Goal: Information Seeking & Learning: Learn about a topic

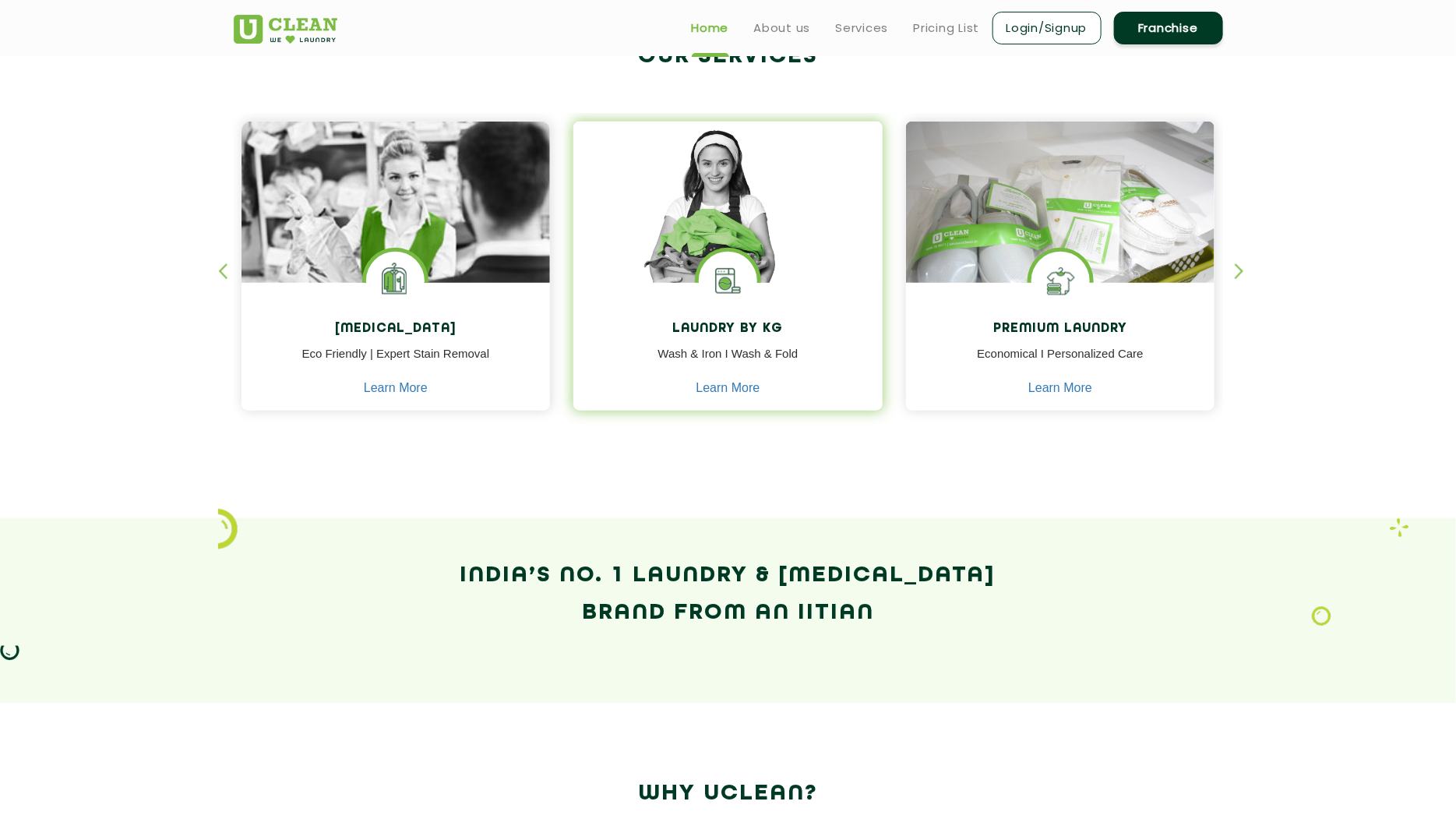
scroll to position [545, 0]
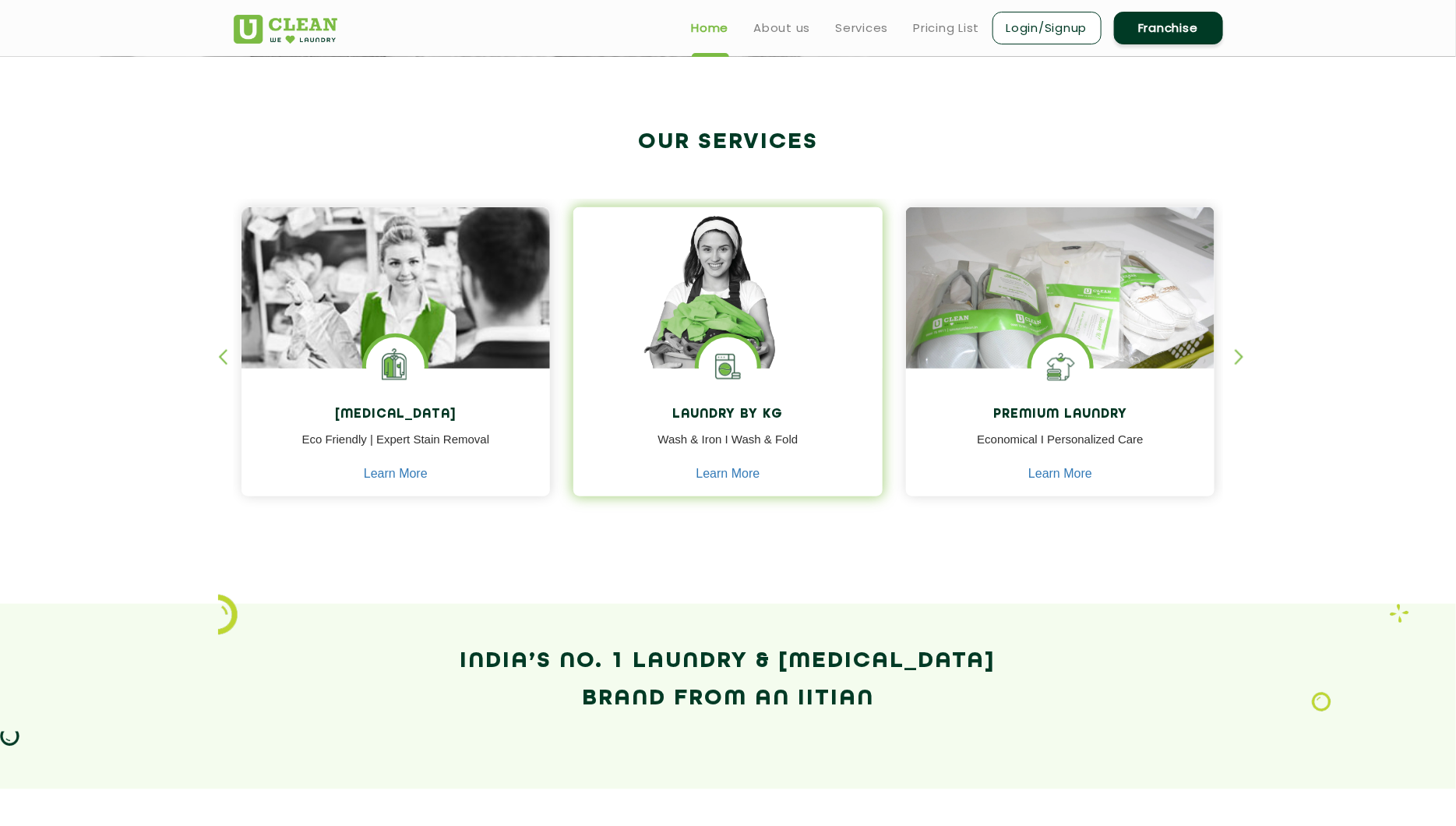
click at [803, 401] on div "Laundry by Kg Wash & Iron I Wash & Fold Learn More" at bounding box center [727, 435] width 309 height 132
click at [756, 385] on img at bounding box center [728, 366] width 58 height 58
click at [778, 323] on img at bounding box center [727, 310] width 309 height 206
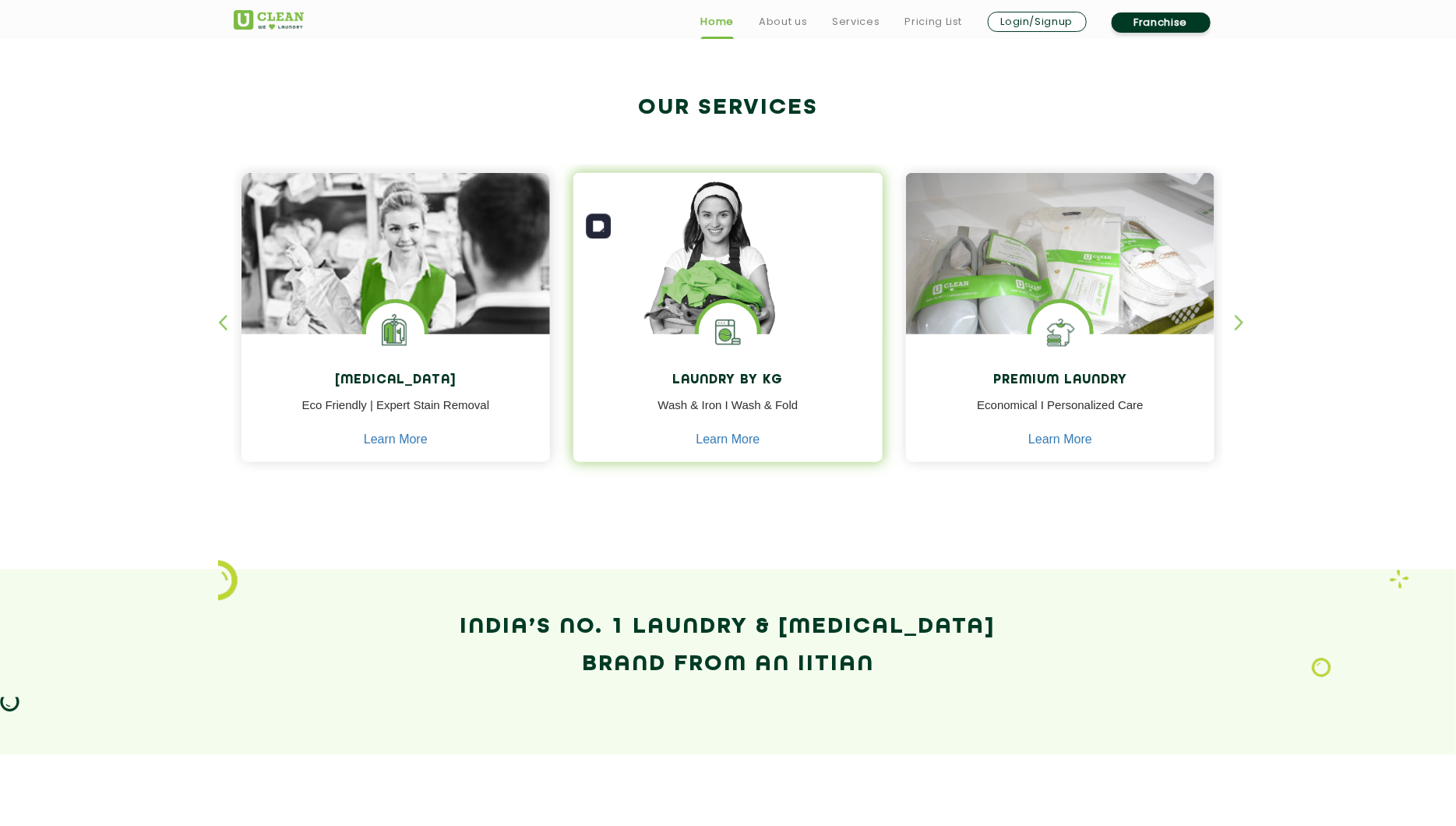
scroll to position [624, 0]
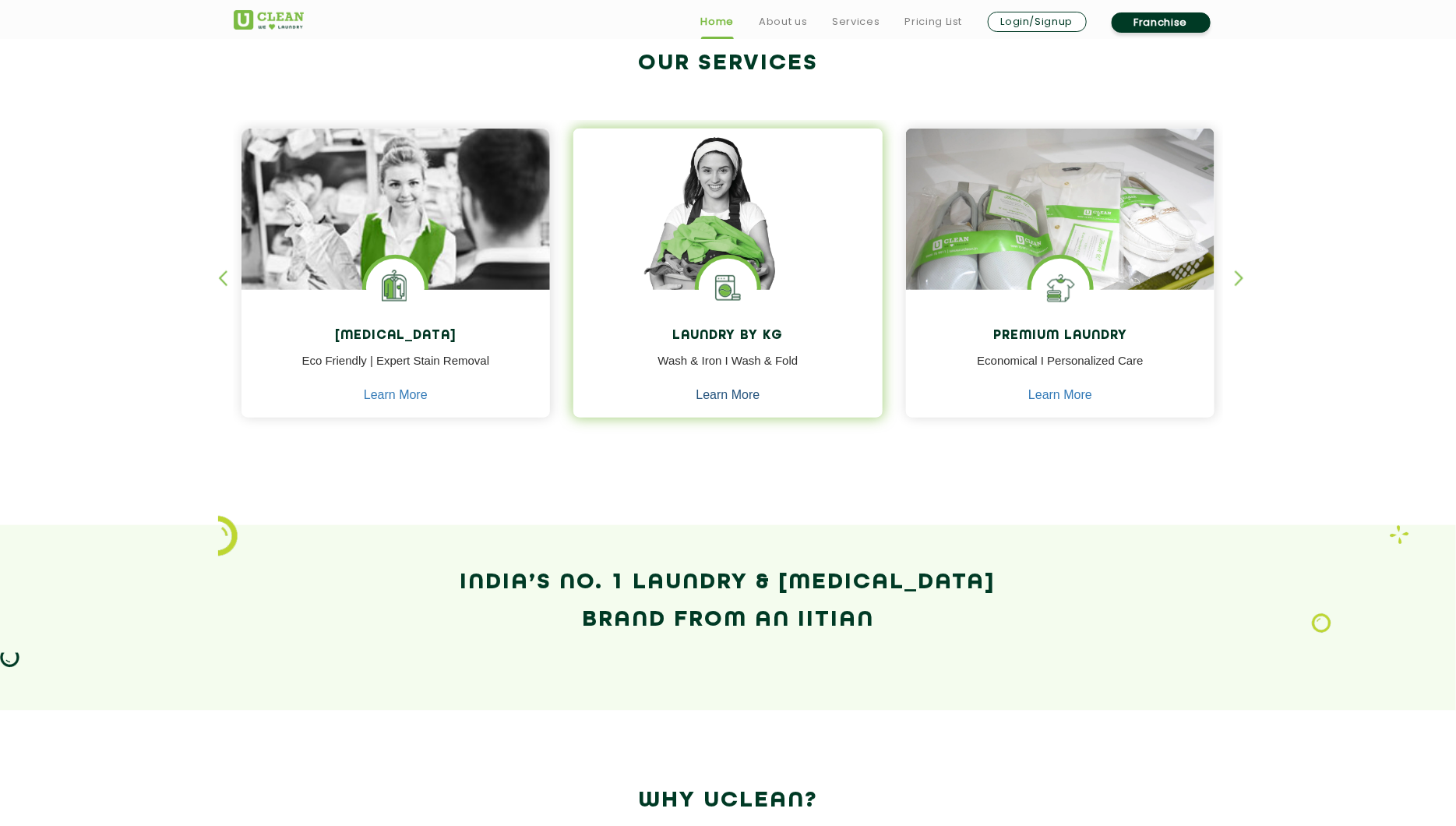
click at [738, 397] on link "Learn More" at bounding box center [728, 395] width 64 height 14
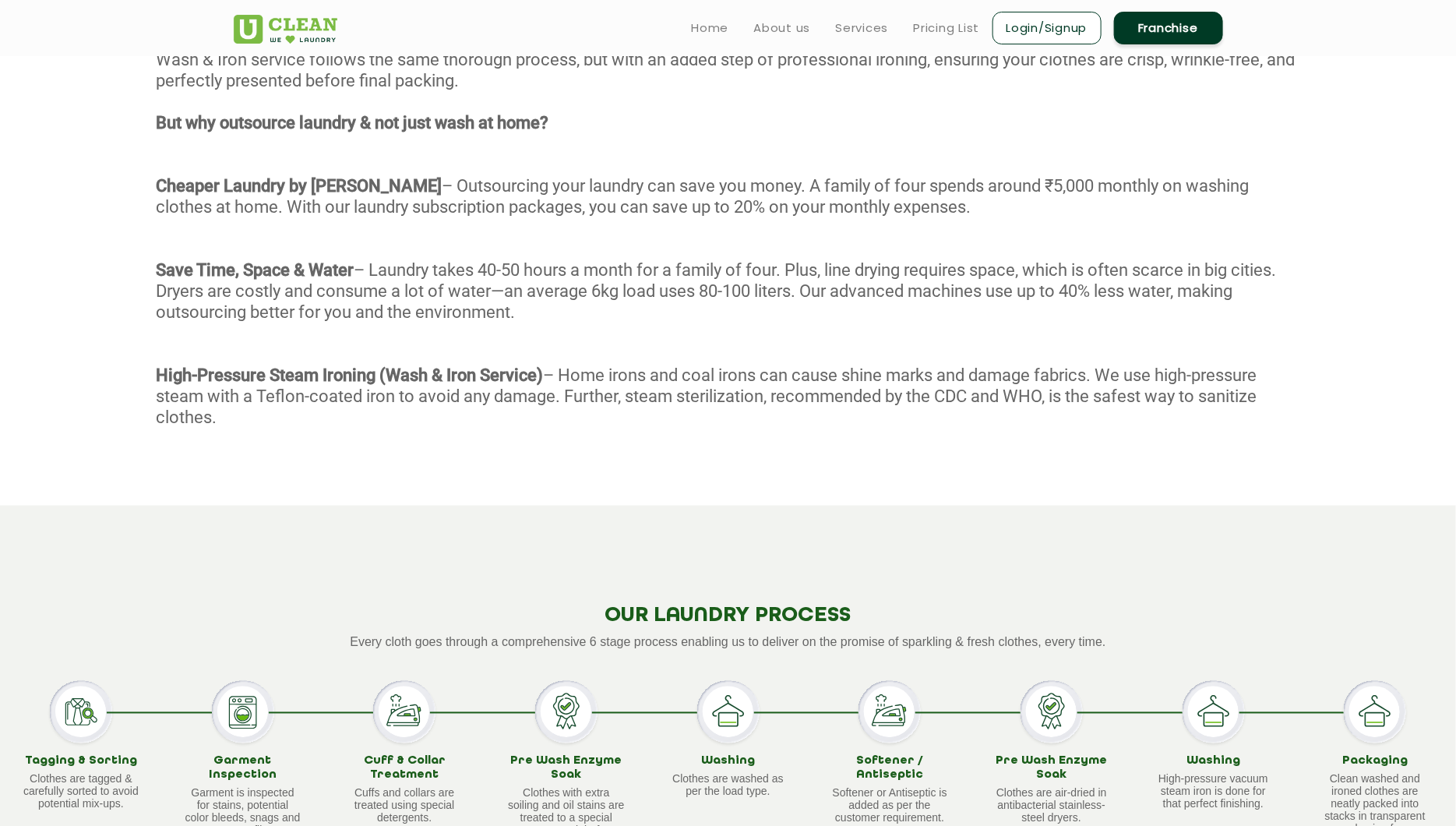
scroll to position [835, 0]
click at [722, 27] on link "Home" at bounding box center [711, 28] width 38 height 19
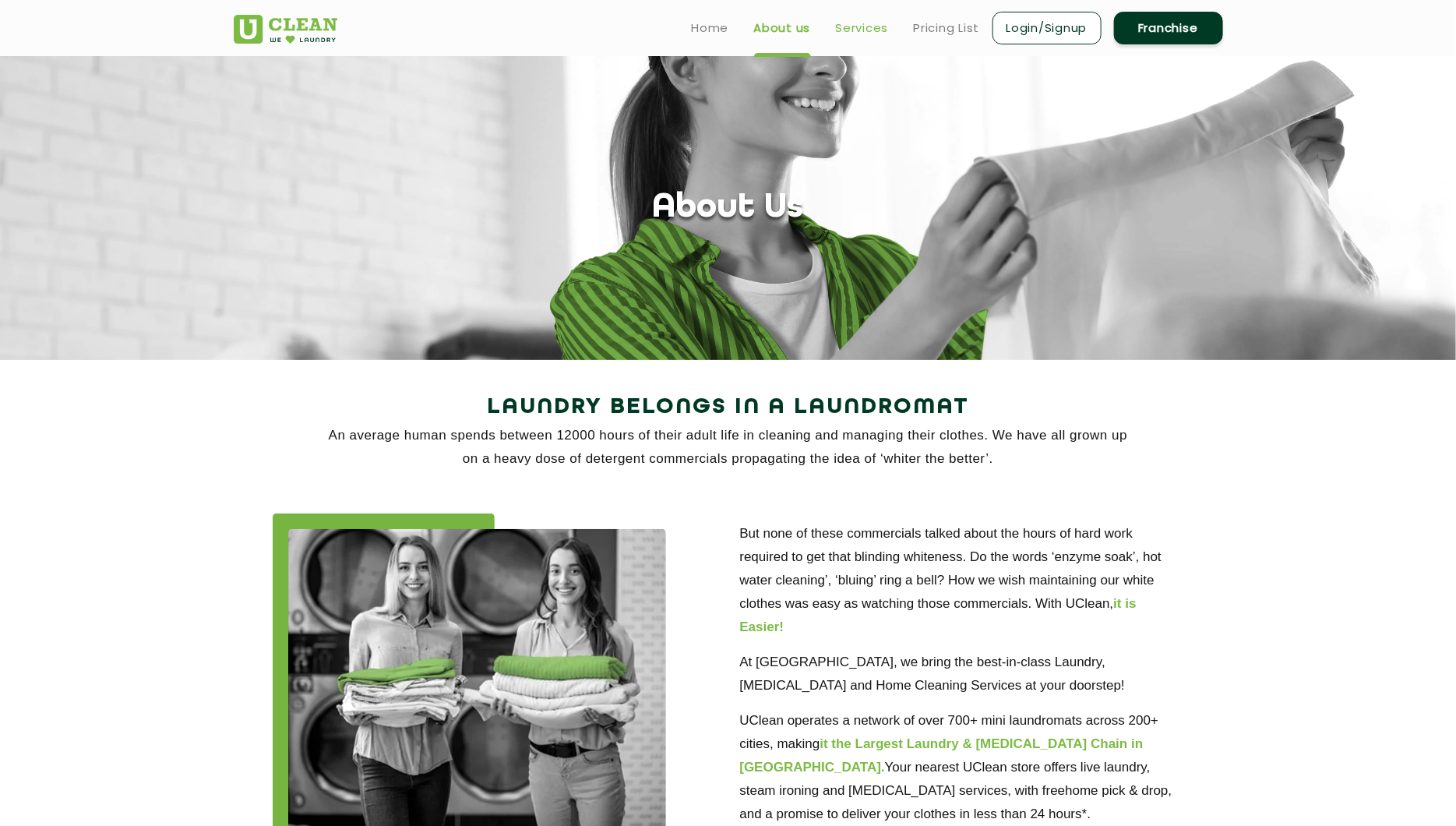
click at [850, 29] on link "Services" at bounding box center [862, 28] width 53 height 19
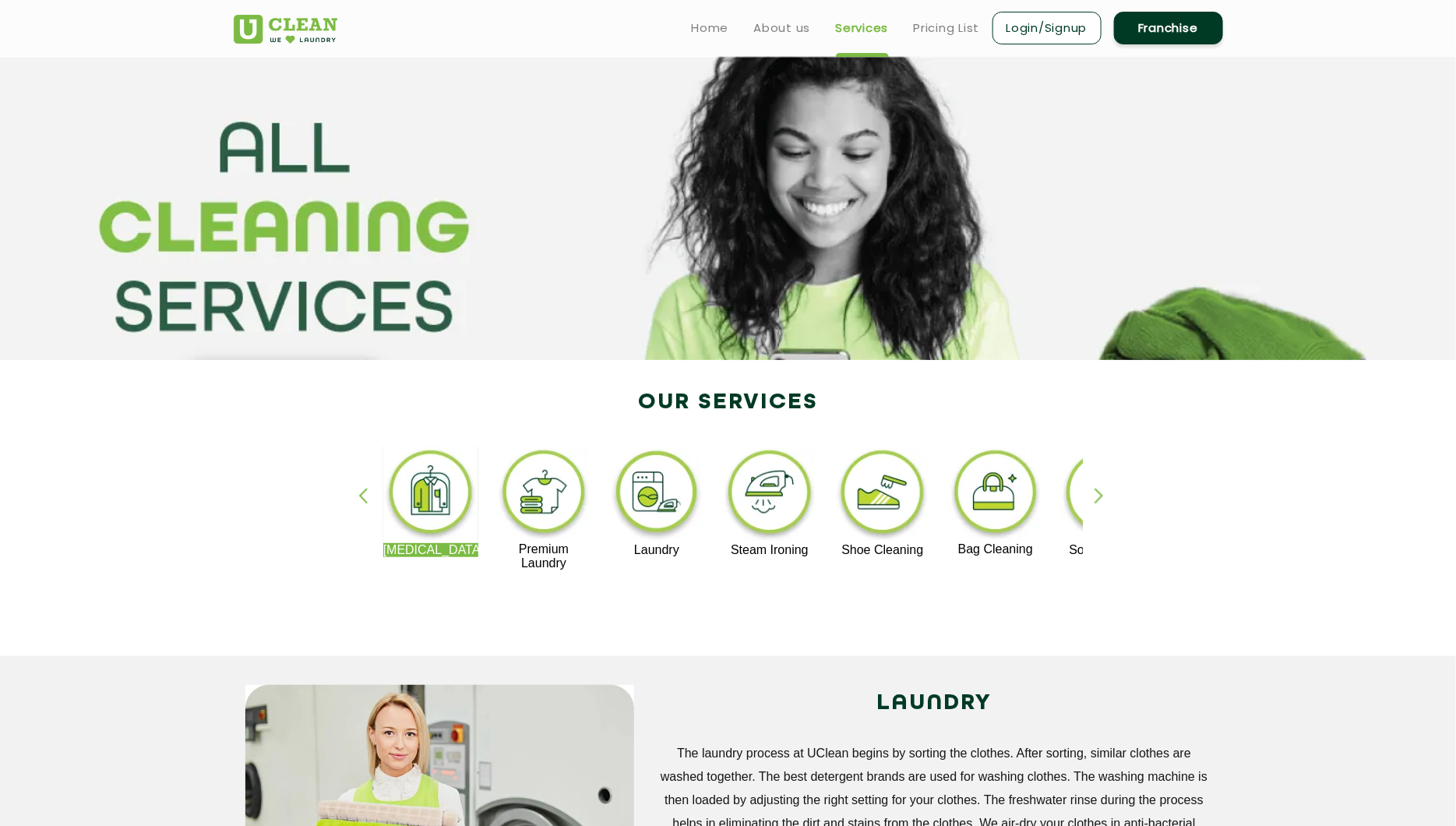
click at [650, 506] on img at bounding box center [657, 495] width 96 height 97
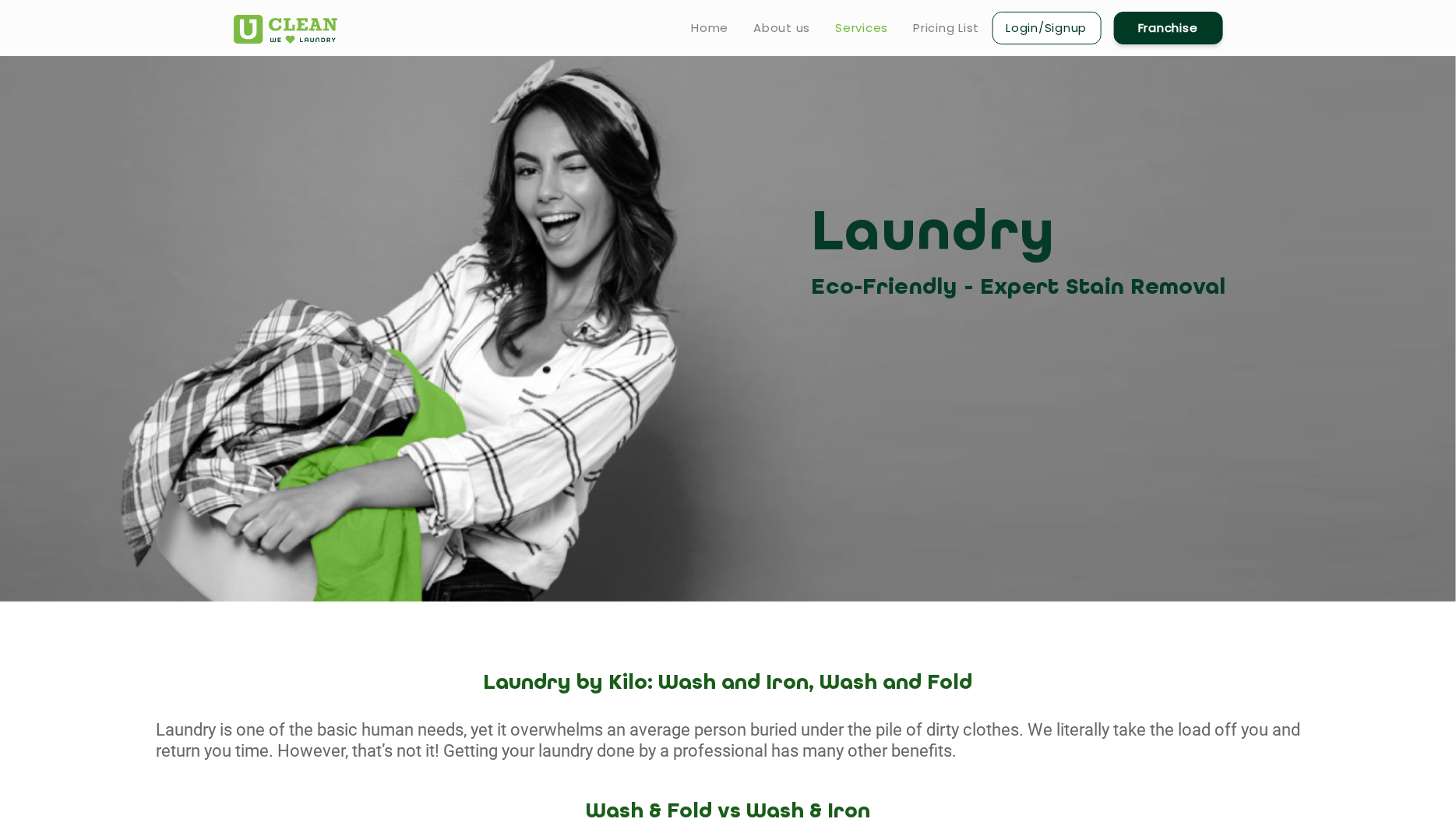
click at [861, 22] on link "Services" at bounding box center [862, 28] width 53 height 19
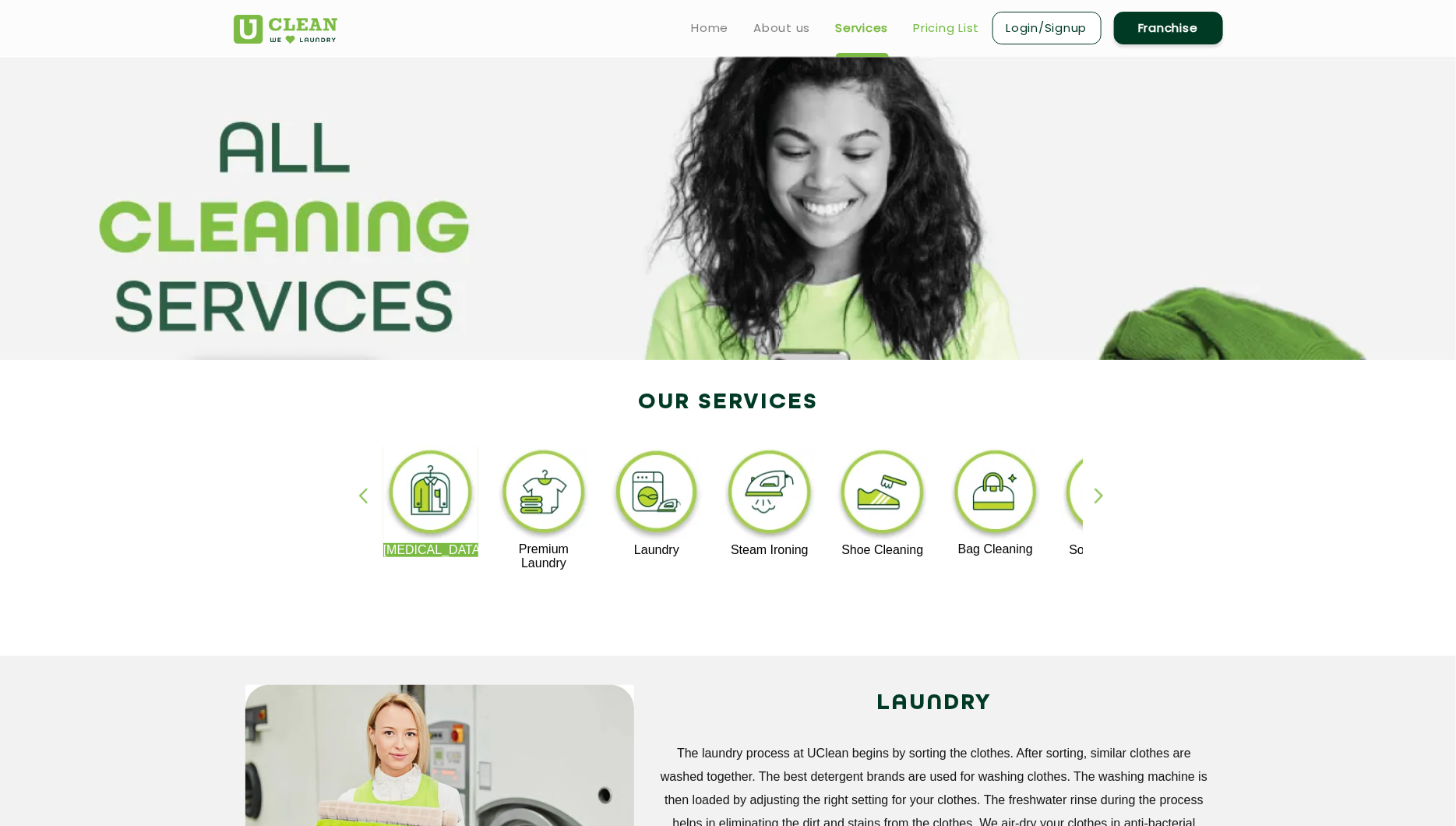
click at [968, 27] on link "Pricing List" at bounding box center [947, 28] width 66 height 19
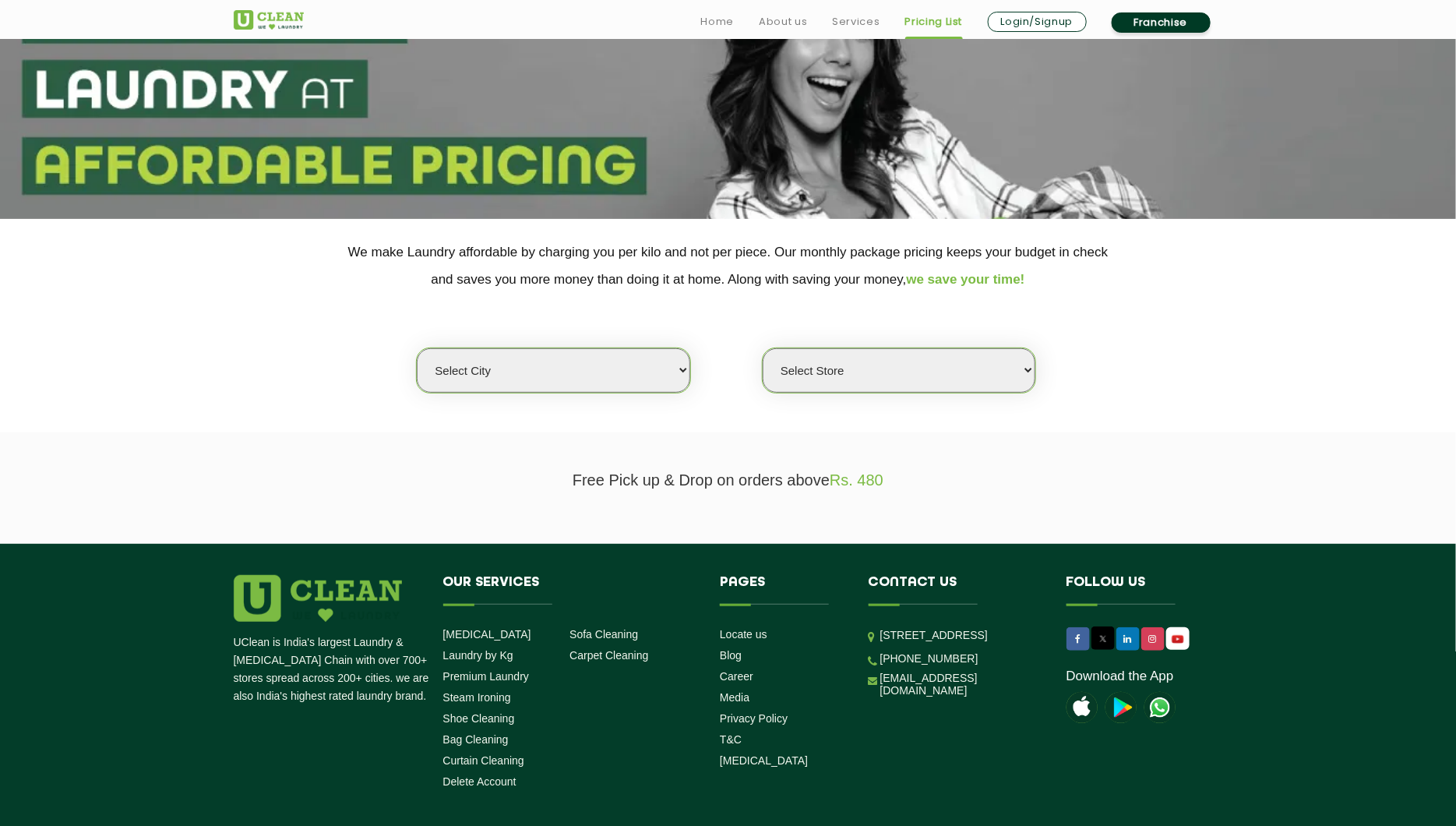
scroll to position [232, 0]
